Goal: Transaction & Acquisition: Purchase product/service

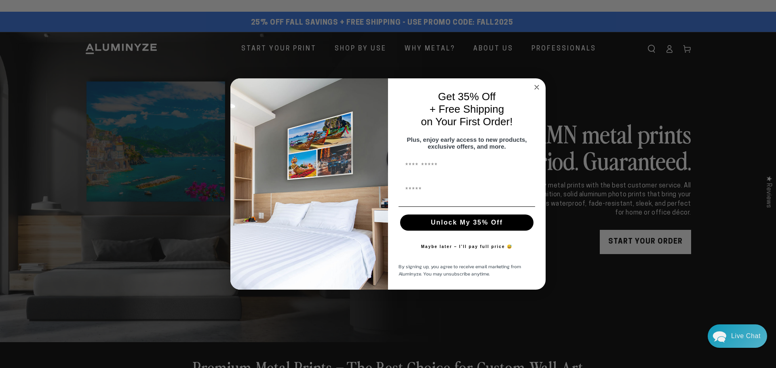
click at [538, 86] on circle "Close dialog" at bounding box center [536, 86] width 9 height 9
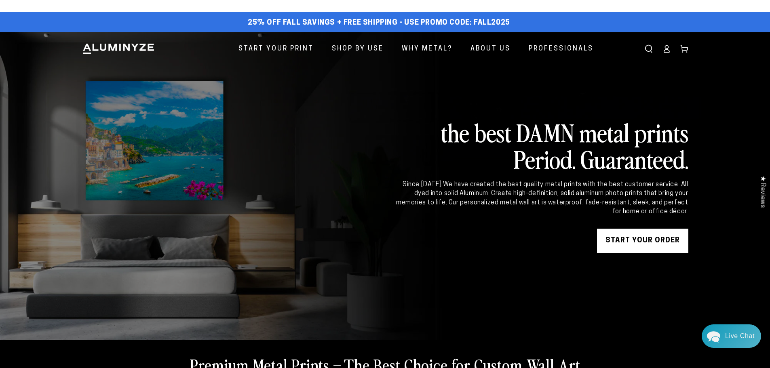
click at [671, 50] on link "Log in" at bounding box center [667, 49] width 18 height 18
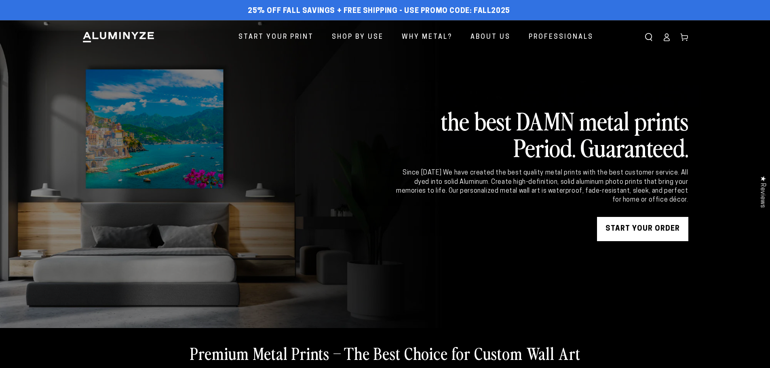
click at [670, 33] on icon at bounding box center [667, 37] width 8 height 8
click at [651, 228] on link "START YOUR Order" at bounding box center [642, 229] width 91 height 24
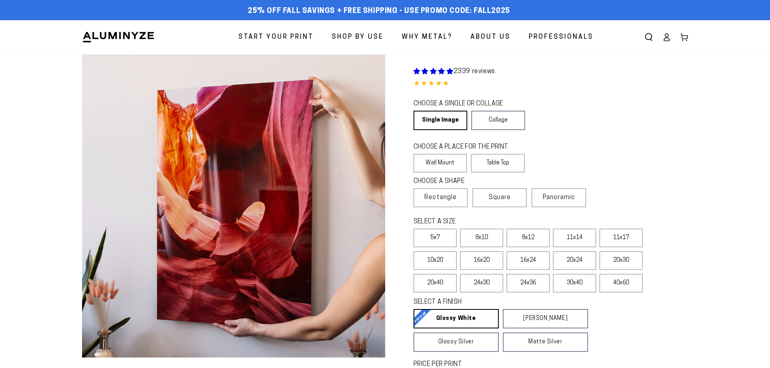
select select "**********"
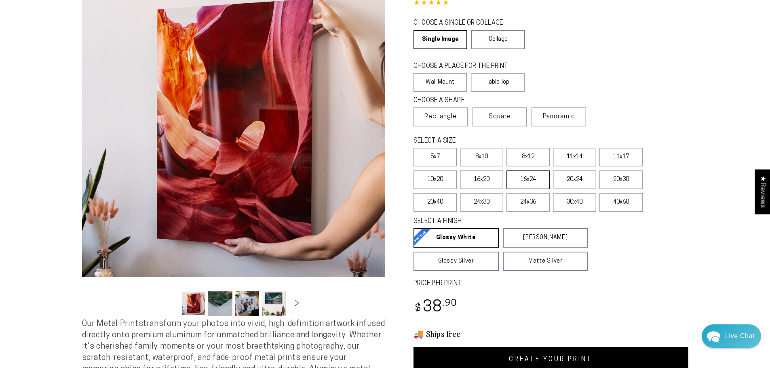
click at [534, 183] on label "16x24" at bounding box center [528, 180] width 43 height 19
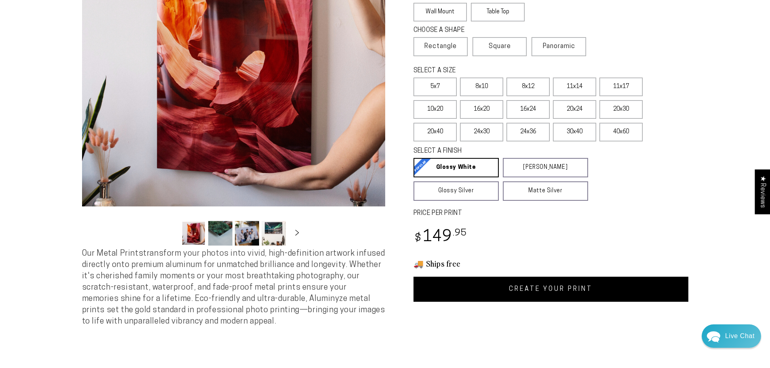
scroll to position [162, 0]
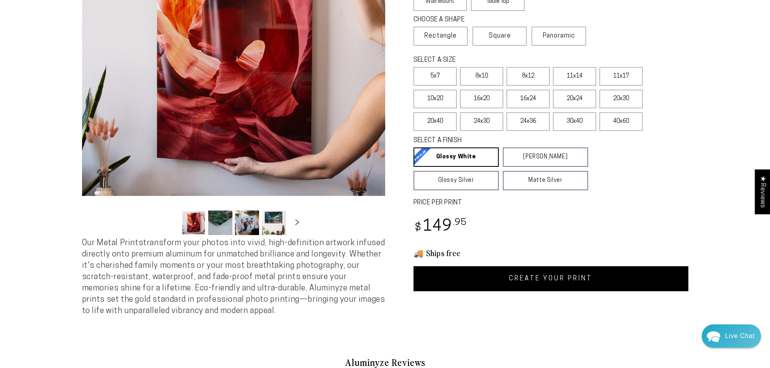
click at [549, 280] on link "CREATE YOUR PRINT" at bounding box center [551, 278] width 275 height 25
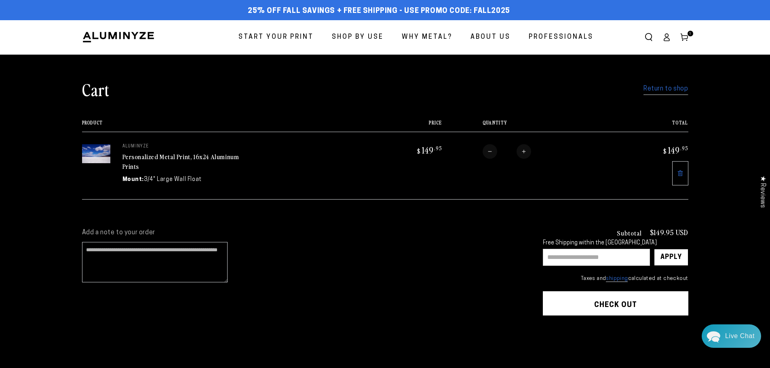
click at [141, 156] on link "Personalized Metal Print, 16x24 Aluminum Prints" at bounding box center [180, 161] width 117 height 19
click at [601, 258] on input "text" at bounding box center [596, 257] width 107 height 17
type input "**********"
click at [673, 253] on div "Apply" at bounding box center [671, 257] width 21 height 16
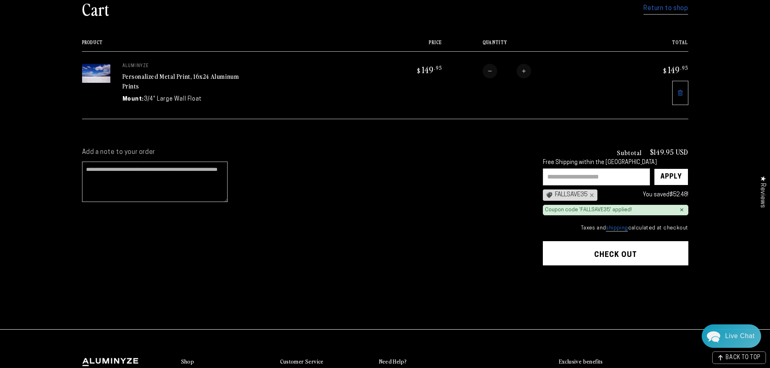
scroll to position [81, 0]
click at [646, 254] on button "Check out" at bounding box center [616, 253] width 146 height 24
